Goal: Navigation & Orientation: Find specific page/section

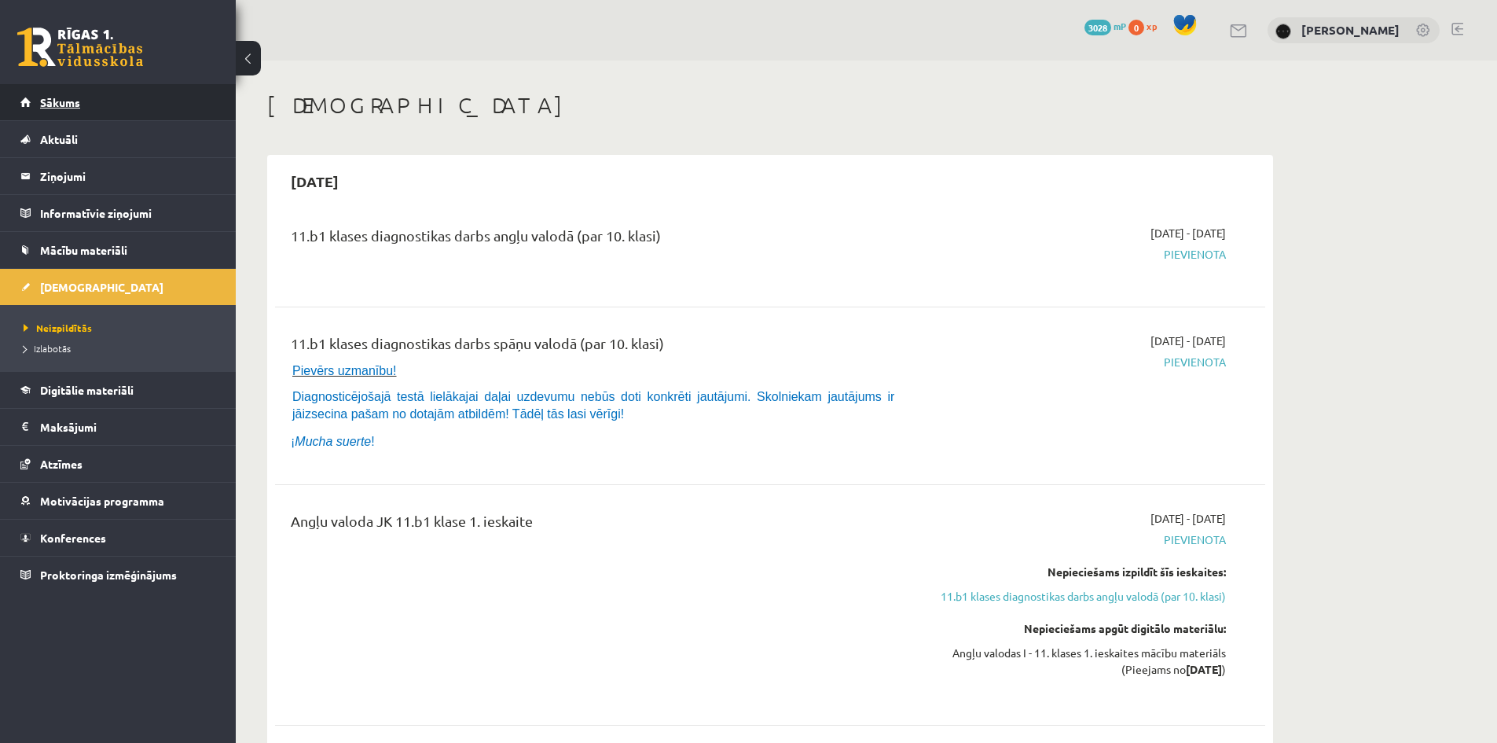
scroll to position [775, 0]
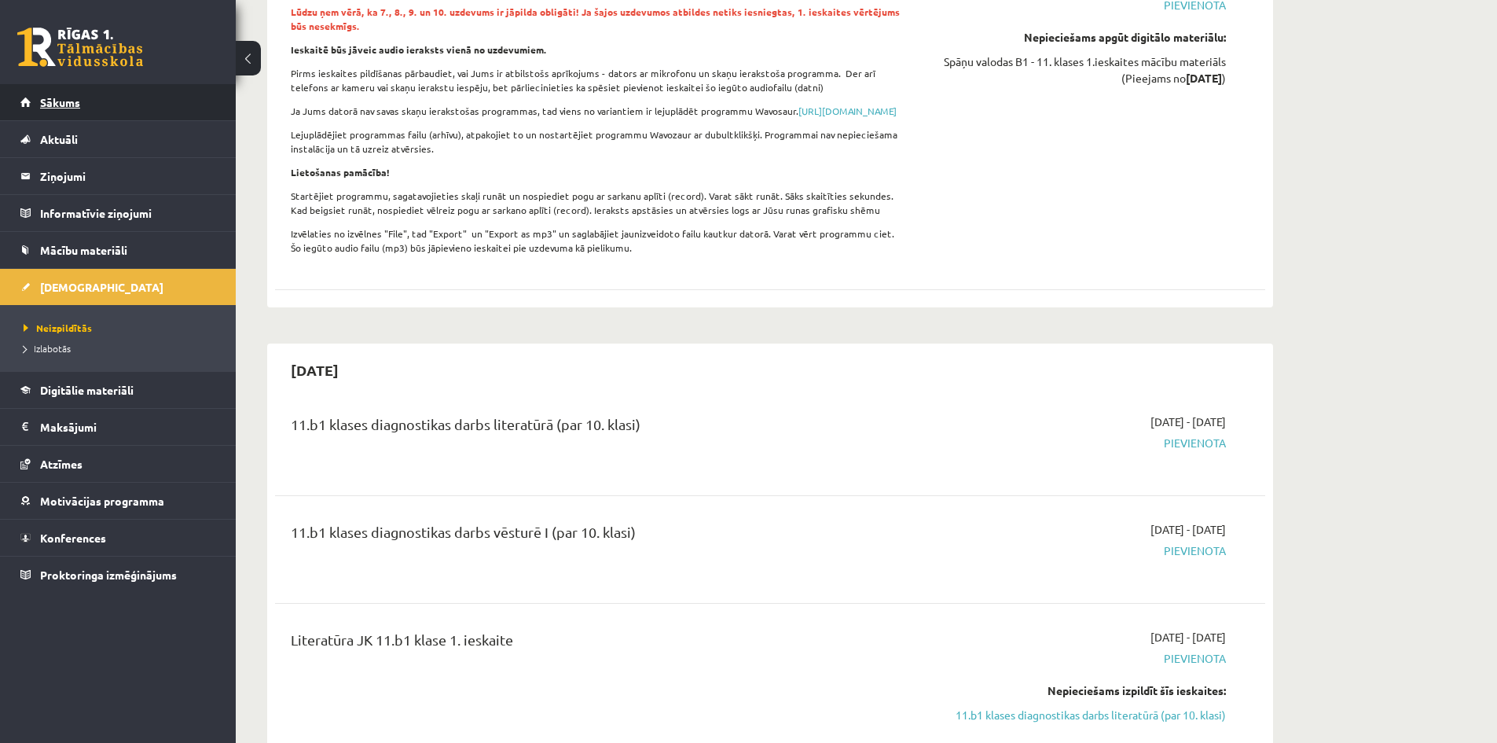
click at [141, 93] on link "Sākums" at bounding box center [118, 102] width 196 height 36
